Goal: Task Accomplishment & Management: Complete application form

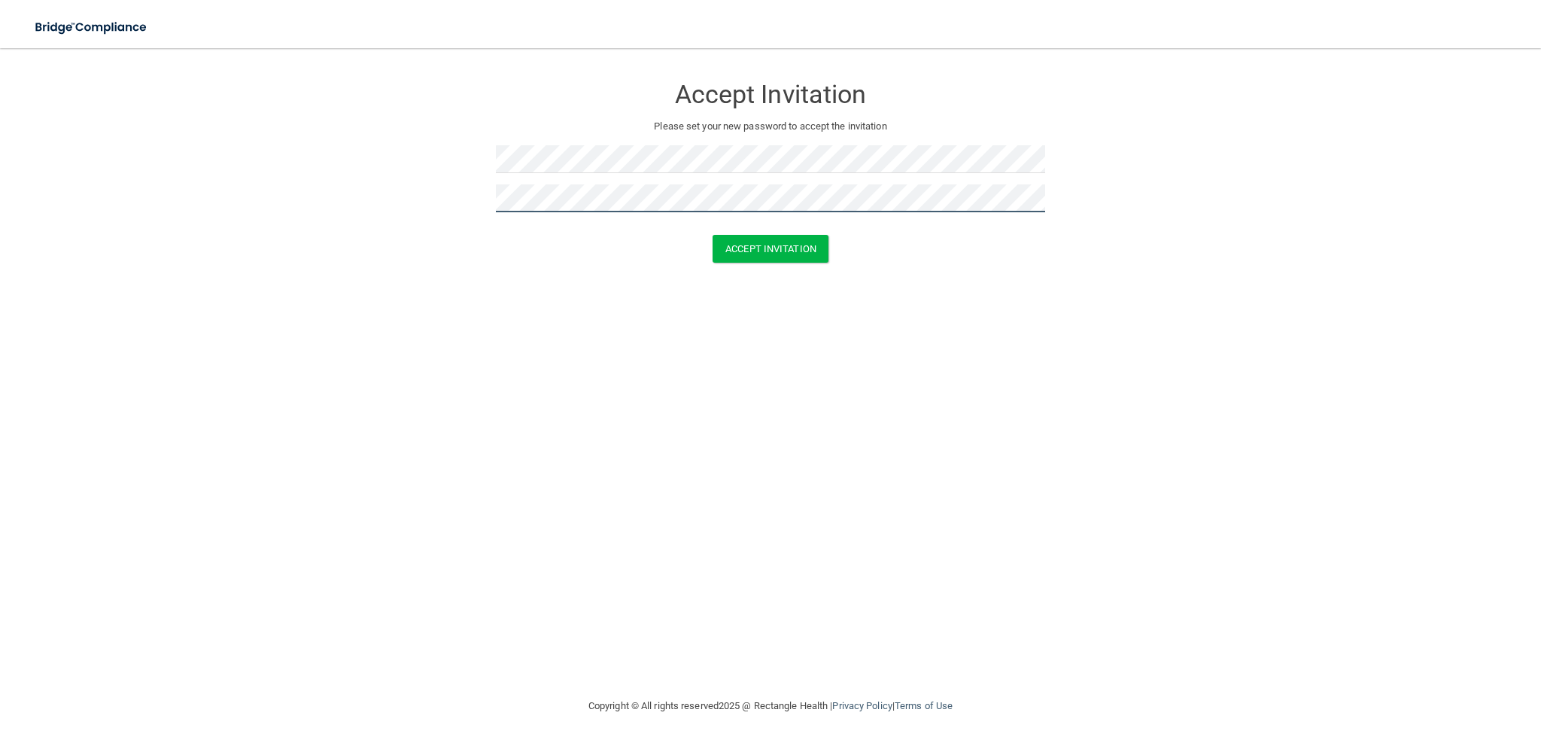
click at [713, 235] on button "Accept Invitation" at bounding box center [771, 249] width 116 height 28
click at [769, 274] on button "Accept Invitation" at bounding box center [771, 271] width 116 height 28
click at [759, 284] on form "Accept Invitation Please set your new password to accept the invitation Token i…" at bounding box center [770, 182] width 1481 height 239
click at [774, 275] on button "Accept Invitation" at bounding box center [771, 271] width 116 height 28
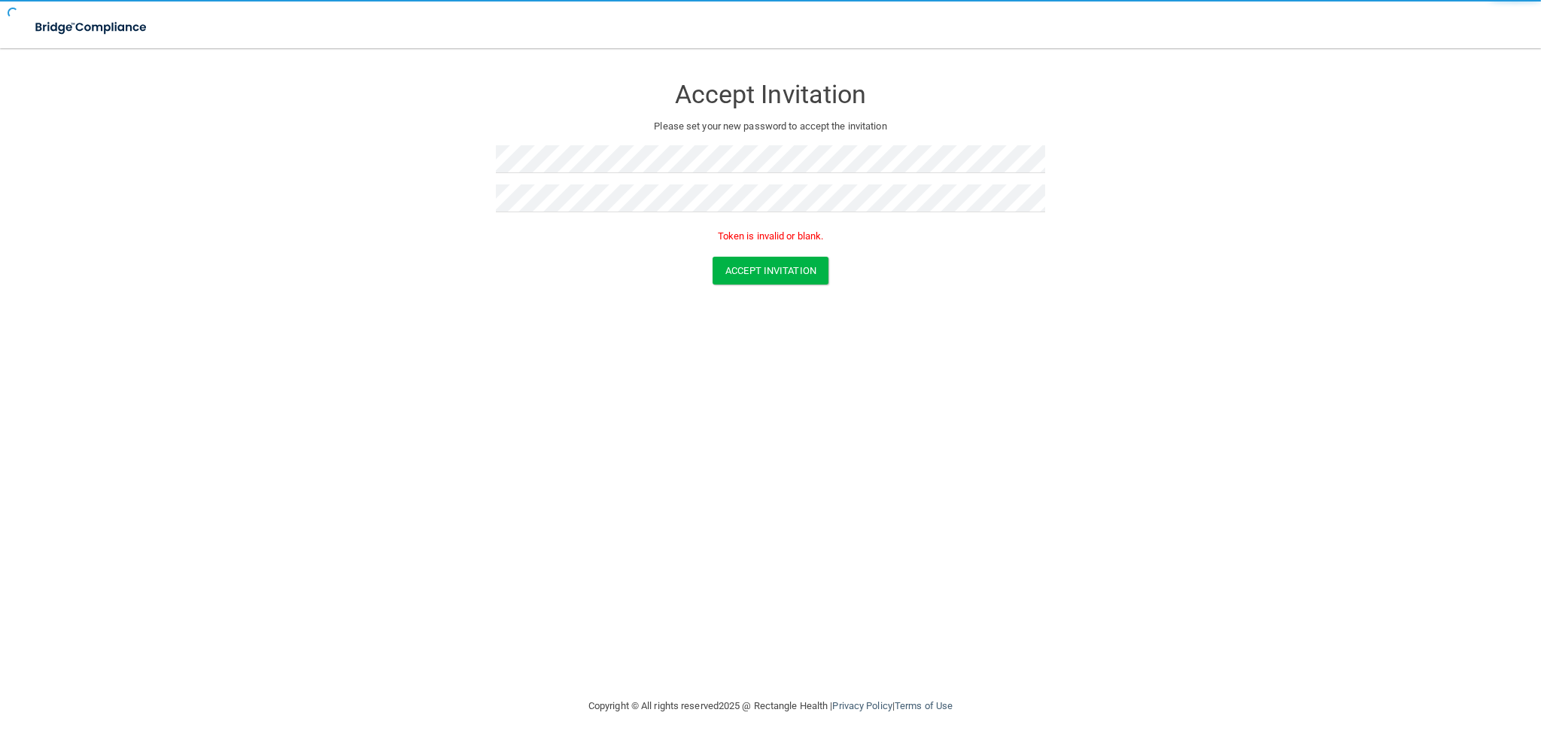
click at [789, 253] on div "Token is invalid or blank." at bounding box center [770, 239] width 549 height 33
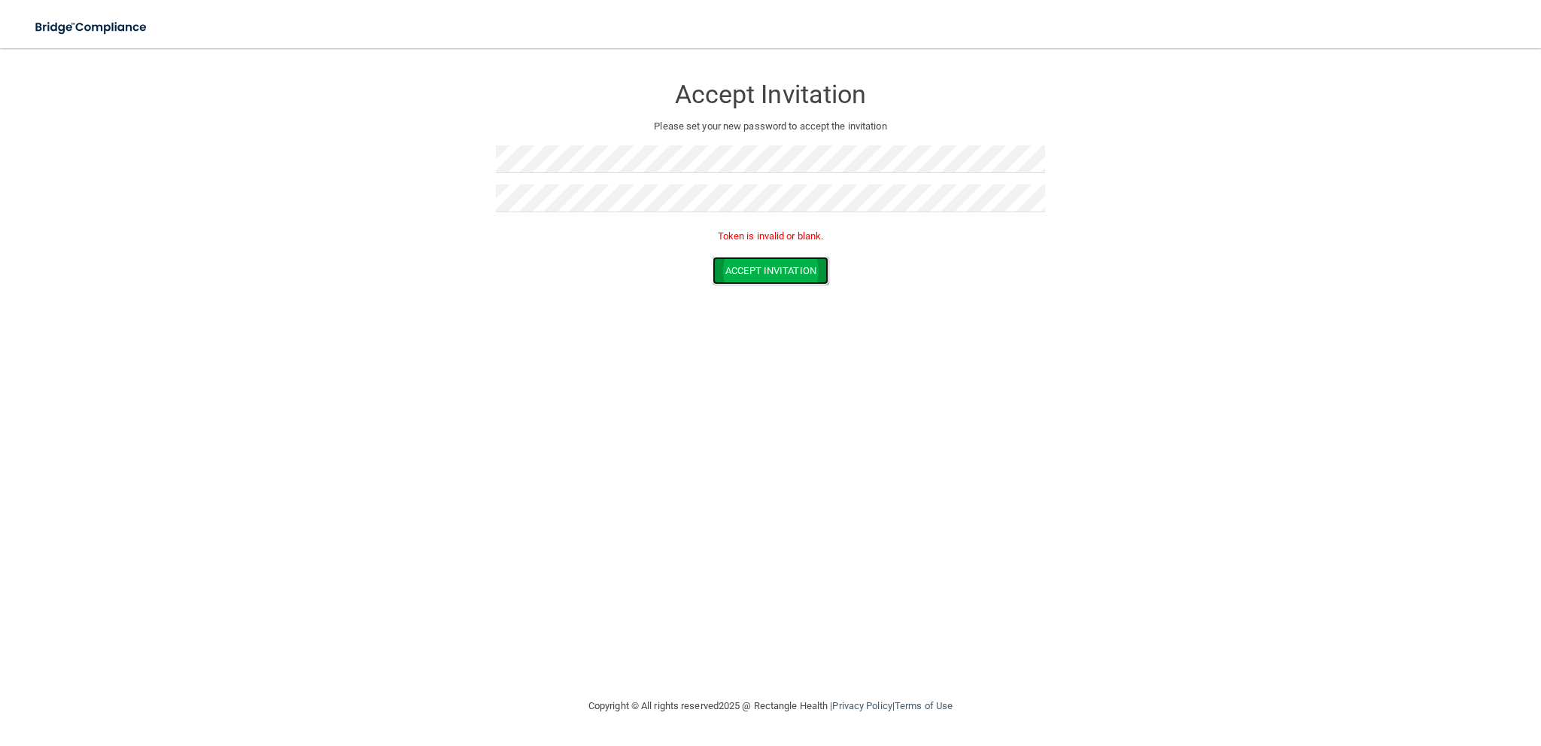
click at [787, 258] on button "Accept Invitation" at bounding box center [771, 271] width 116 height 28
click at [713, 257] on button "Accept Invitation" at bounding box center [771, 271] width 116 height 28
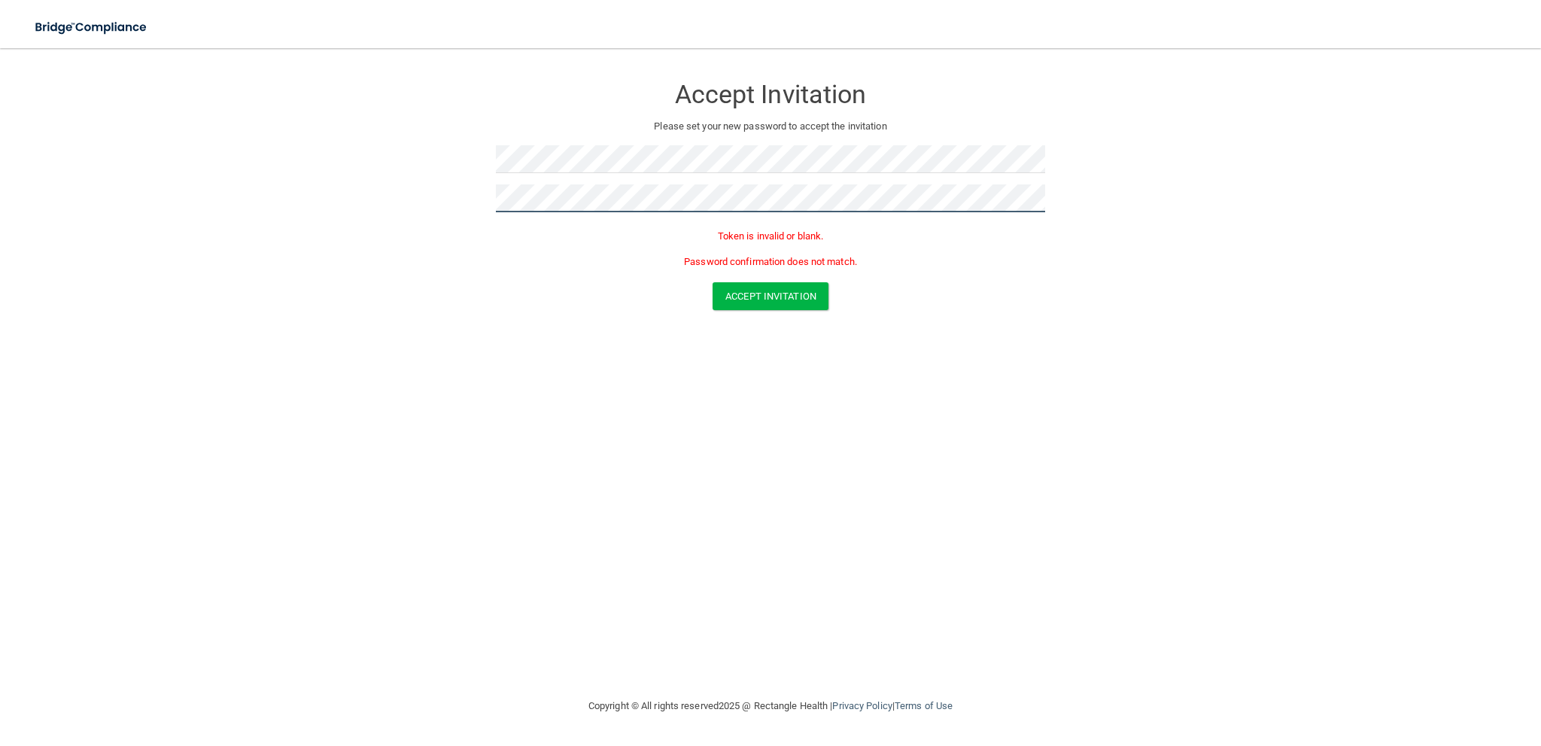
click at [449, 190] on form "Accept Invitation Please set your new password to accept the invitation Token i…" at bounding box center [770, 195] width 1481 height 265
click at [713, 282] on button "Accept Invitation" at bounding box center [771, 296] width 116 height 28
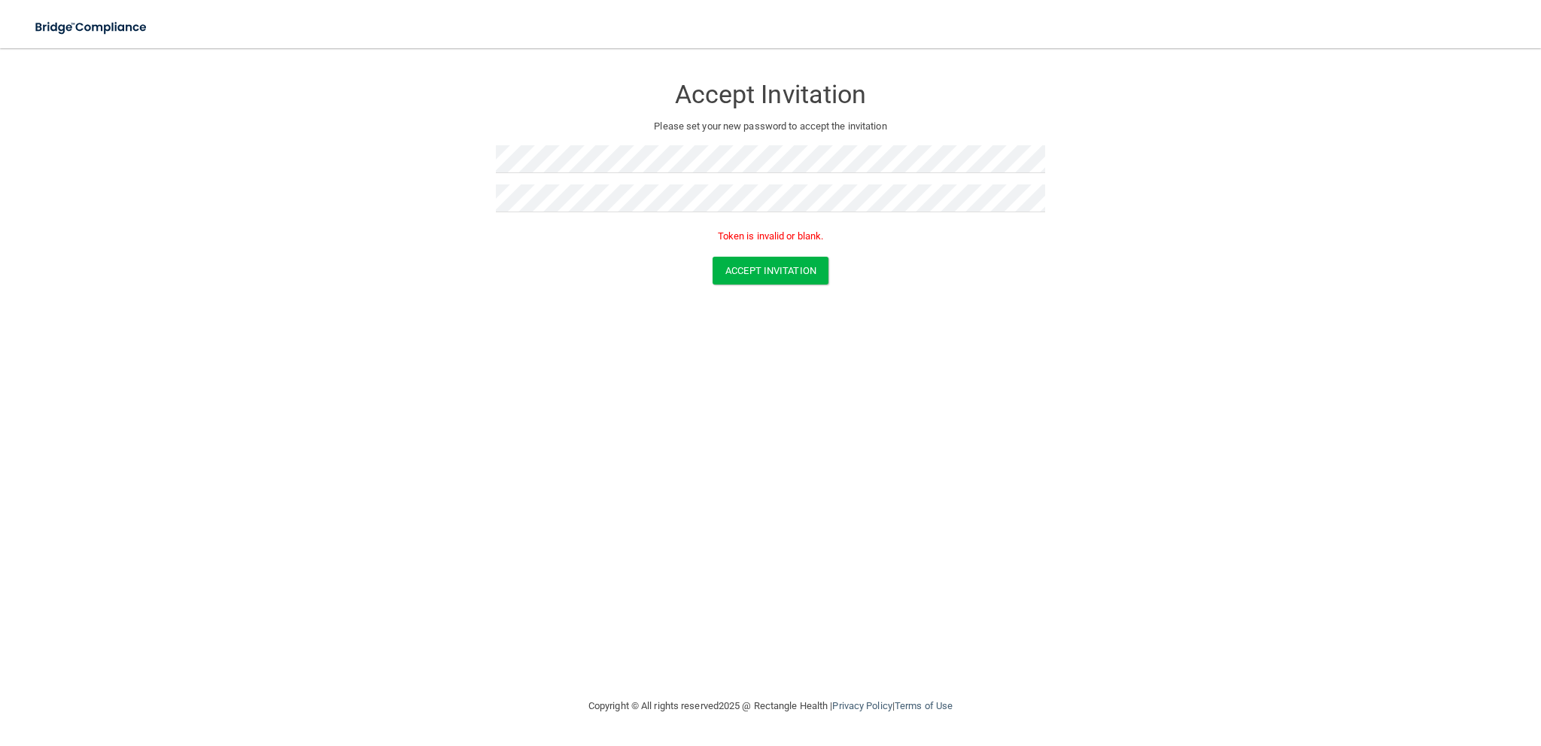
click at [704, 275] on div "Accept Invitation" at bounding box center [770, 271] width 1503 height 28
click at [749, 276] on button "Accept Invitation" at bounding box center [771, 271] width 116 height 28
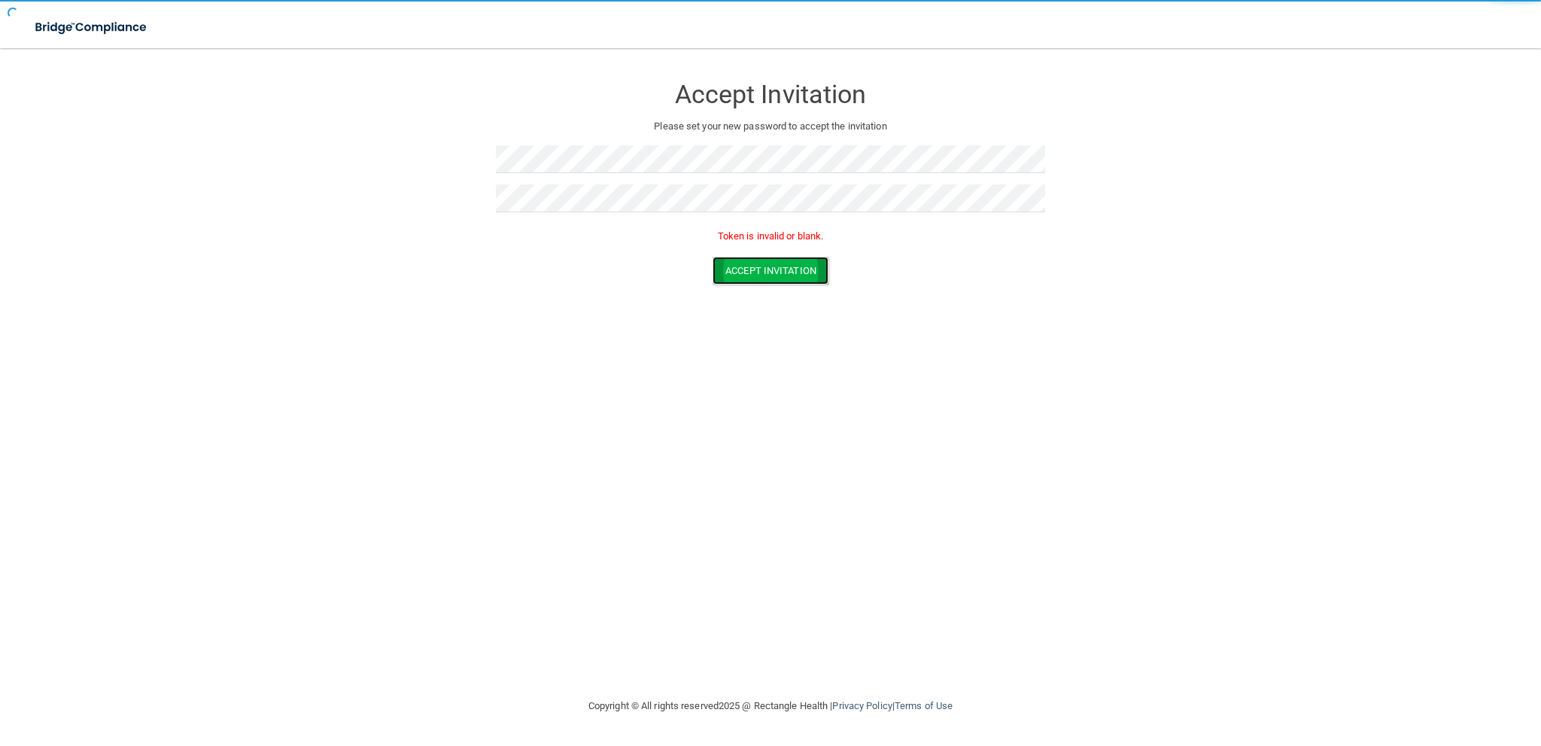
click at [749, 276] on button "Accept Invitation" at bounding box center [771, 271] width 116 height 28
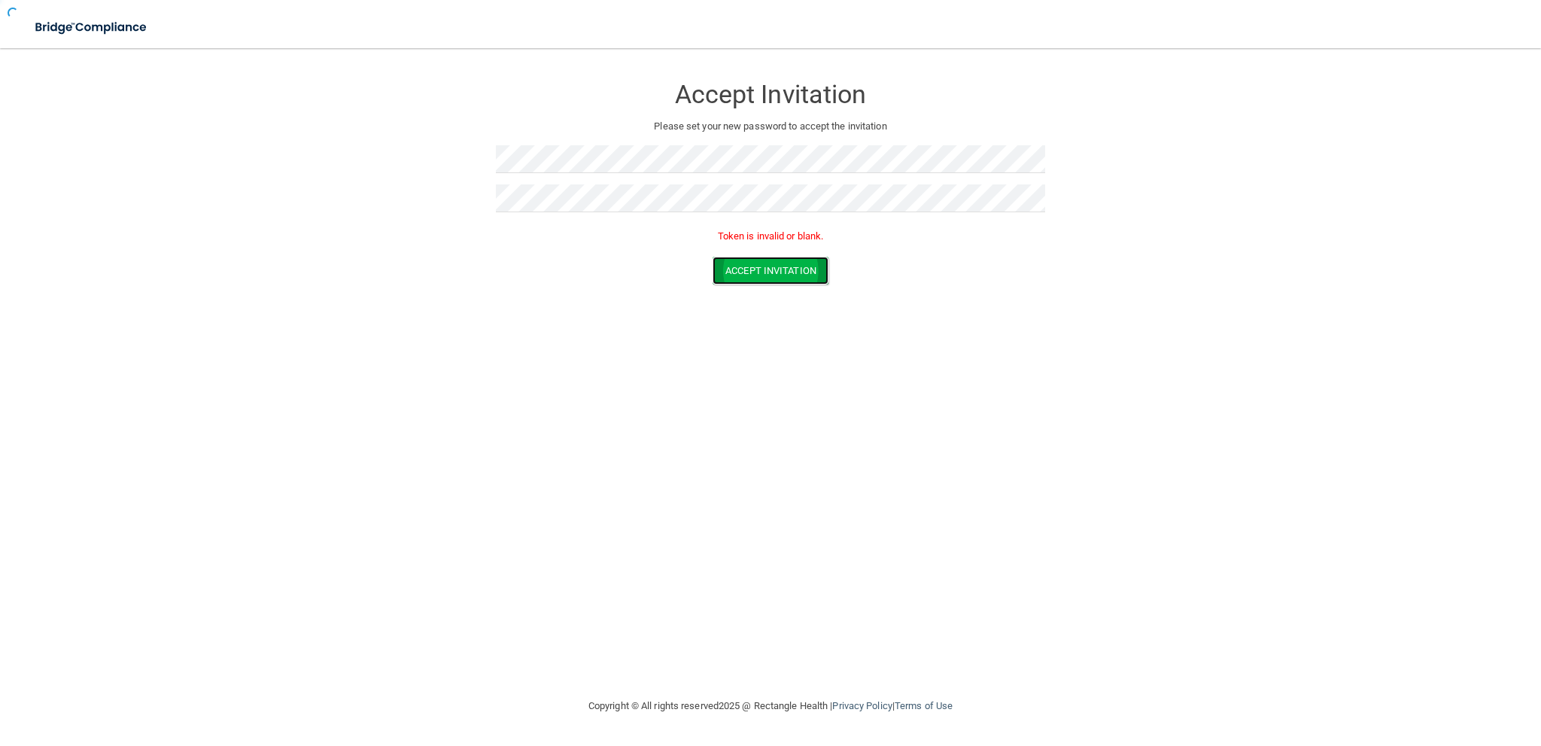
click at [749, 276] on button "Accept Invitation" at bounding box center [771, 271] width 116 height 28
click at [740, 264] on button "Accept Invitation" at bounding box center [771, 271] width 116 height 28
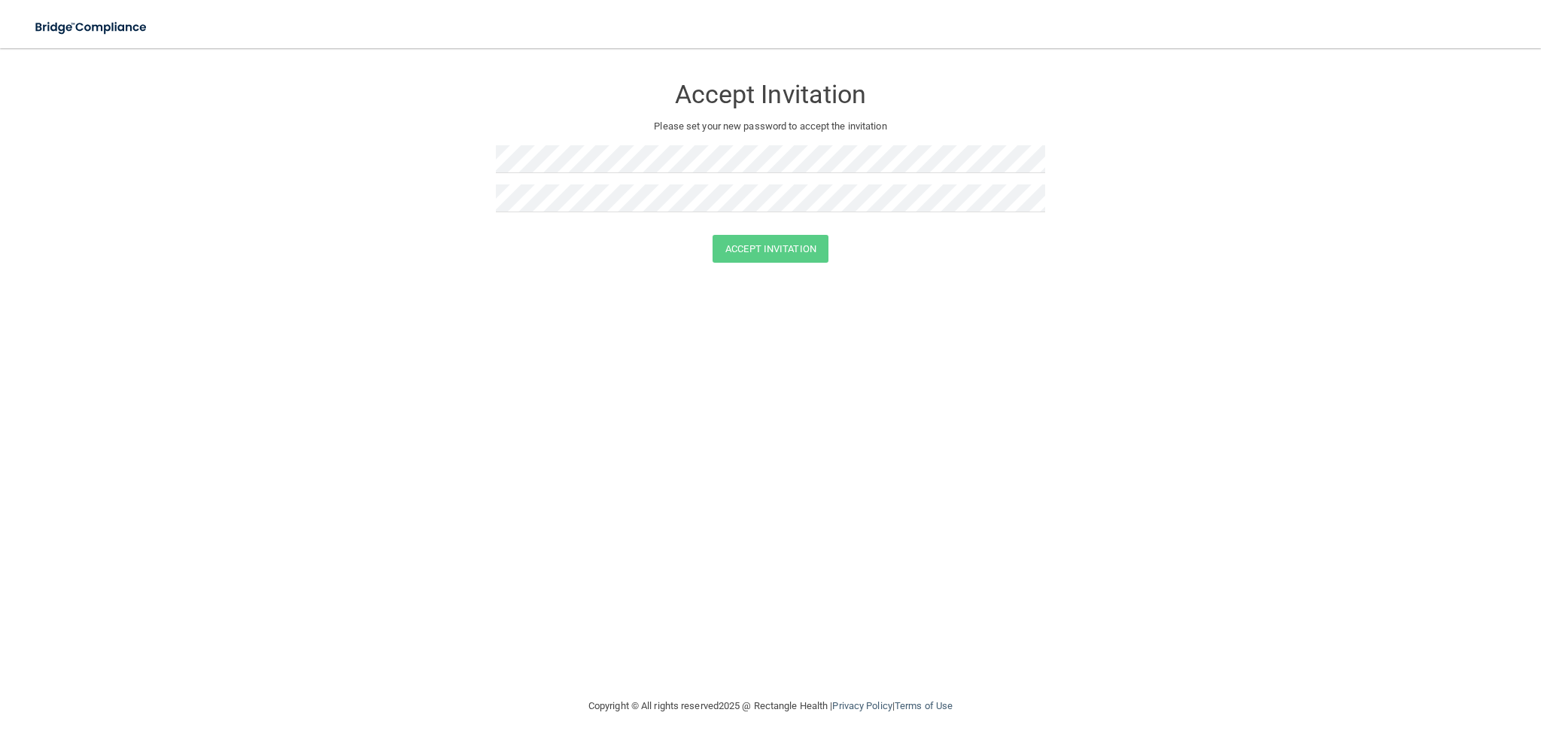
click at [424, 306] on div "Accept Invitation Please set your new password to accept the invitation Accept …" at bounding box center [770, 372] width 1481 height 619
